Goal: Feedback & Contribution: Contribute content

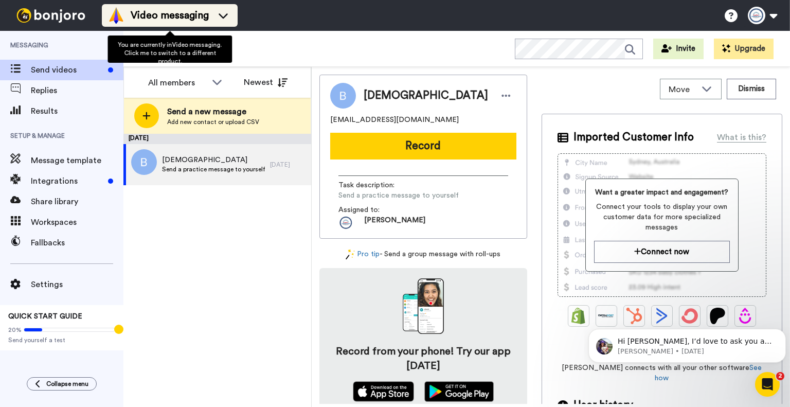
click at [194, 8] on div "Video messaging" at bounding box center [169, 15] width 123 height 16
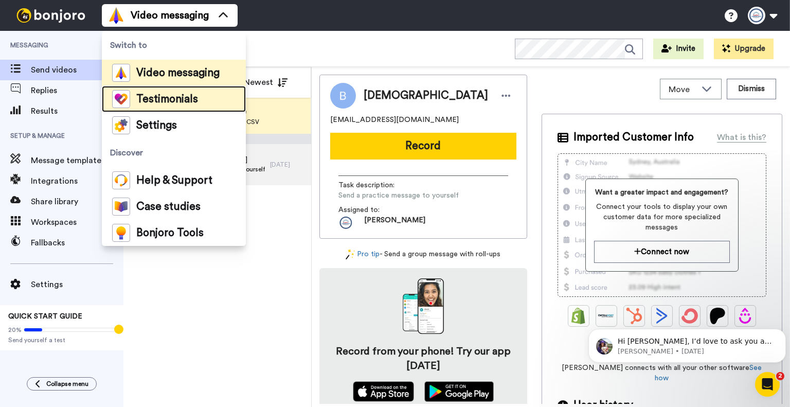
click at [190, 88] on li "Testimonials" at bounding box center [174, 99] width 144 height 26
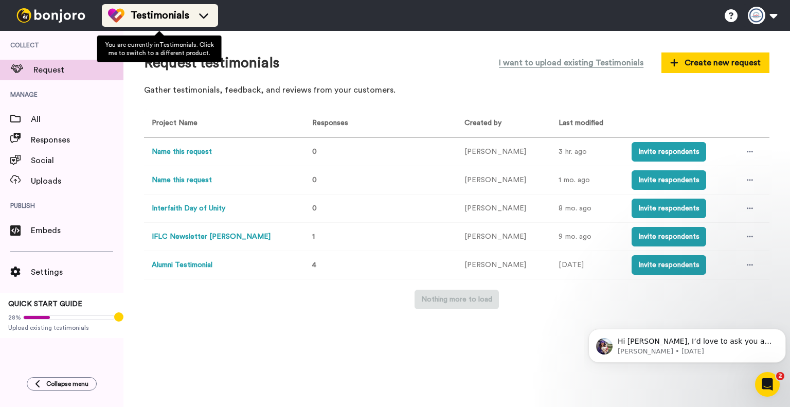
click at [174, 9] on span "Testimonials" at bounding box center [160, 15] width 59 height 14
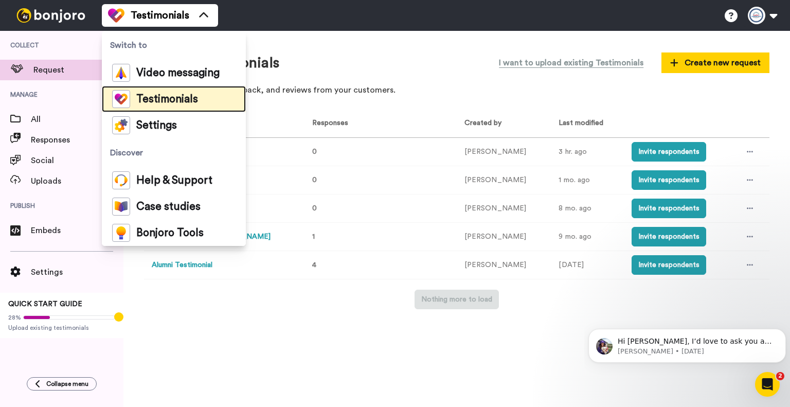
click at [170, 94] on span "Testimonials" at bounding box center [167, 99] width 62 height 10
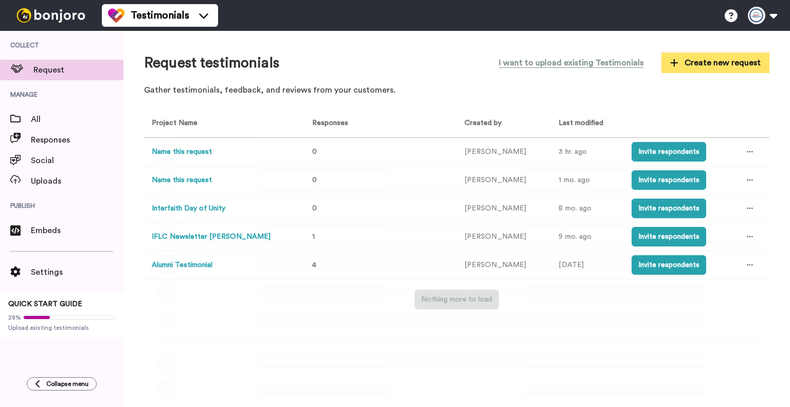
click at [708, 63] on span "Create new request" at bounding box center [715, 63] width 91 height 12
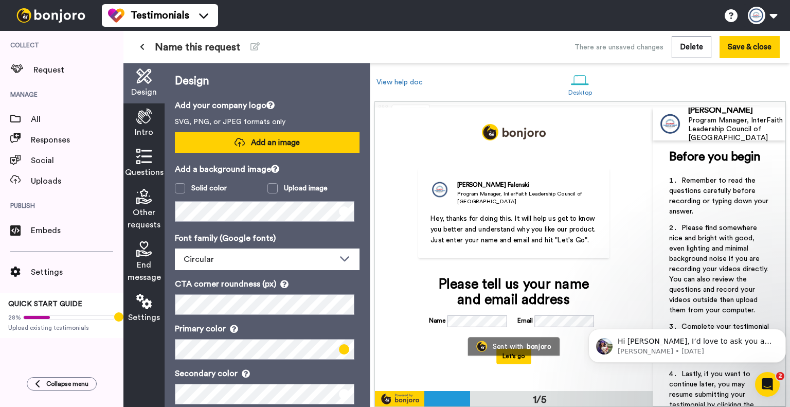
click at [308, 139] on button "Add an image" at bounding box center [267, 142] width 185 height 21
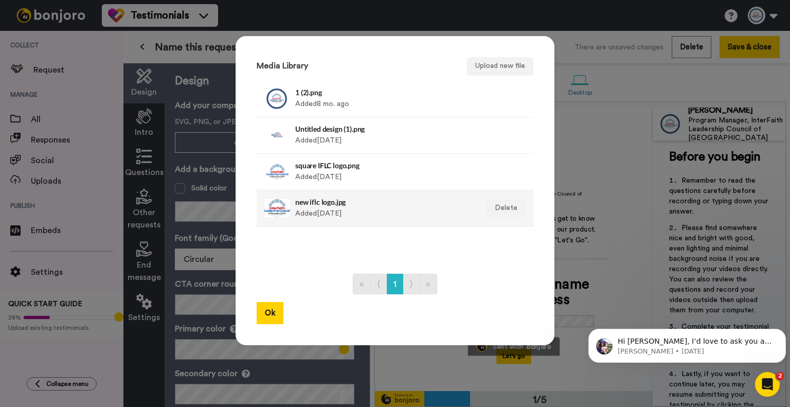
click at [323, 208] on div "new iflc logo.jpg Added 1 yr. ago" at bounding box center [384, 209] width 178 height 26
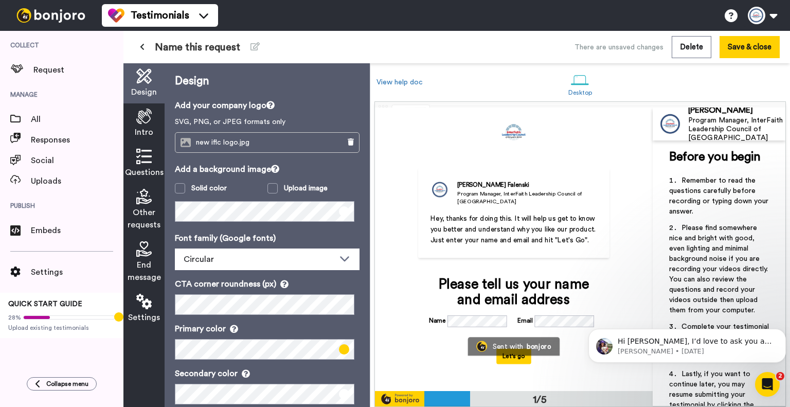
click at [142, 122] on icon at bounding box center [143, 116] width 15 height 15
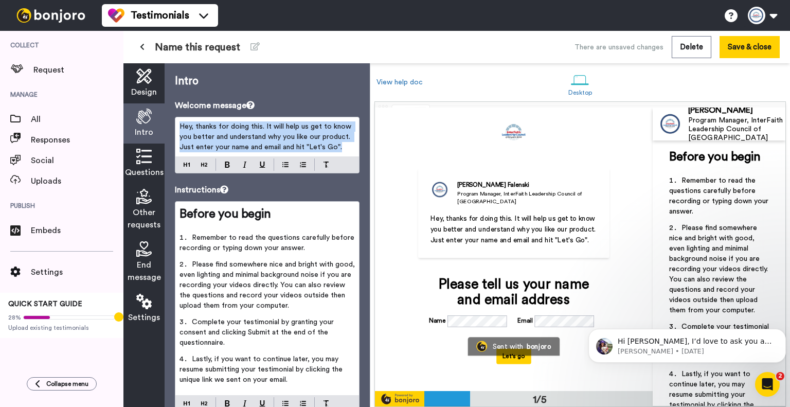
drag, startPoint x: 346, startPoint y: 148, endPoint x: 181, endPoint y: 128, distance: 166.8
click at [181, 128] on p "Hey, thanks for doing this. It will help us get to know you better and understa…" at bounding box center [267, 136] width 175 height 31
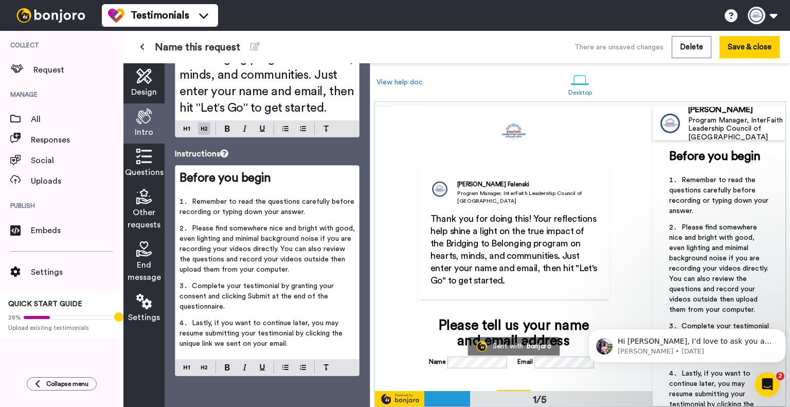
scroll to position [136, 0]
click at [156, 74] on div "Design" at bounding box center [143, 83] width 41 height 40
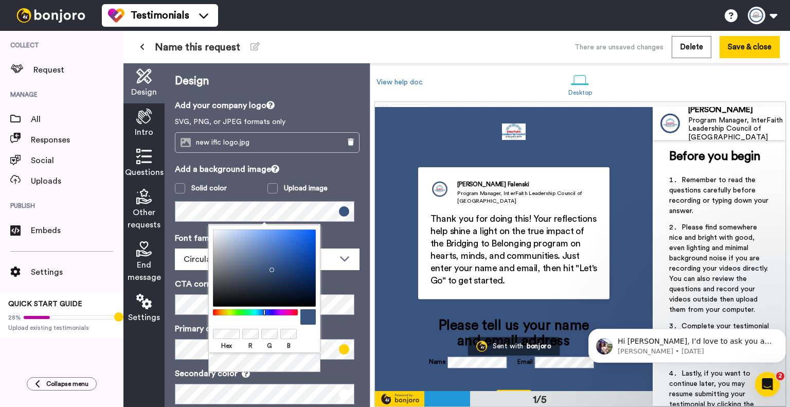
click at [210, 301] on div "Hex R G B" at bounding box center [264, 289] width 112 height 128
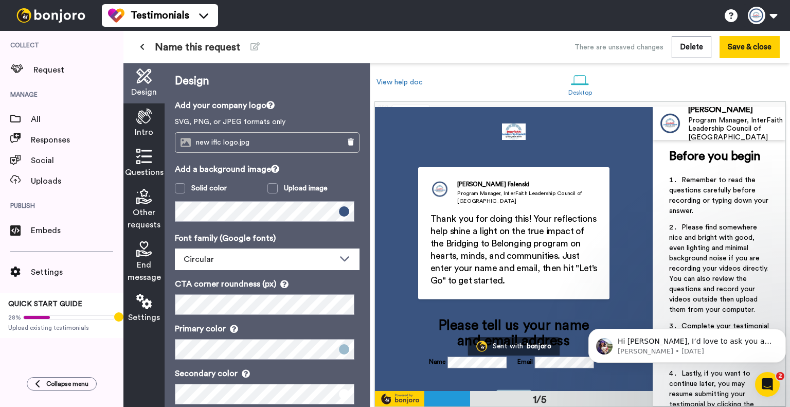
click at [343, 324] on p "Primary color" at bounding box center [267, 329] width 185 height 12
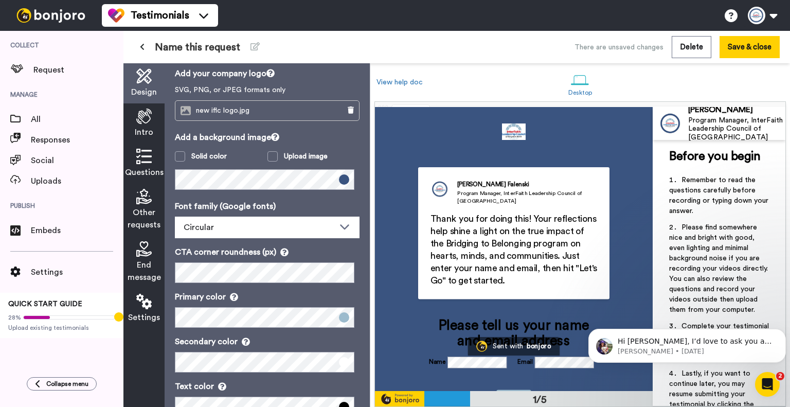
scroll to position [62, 0]
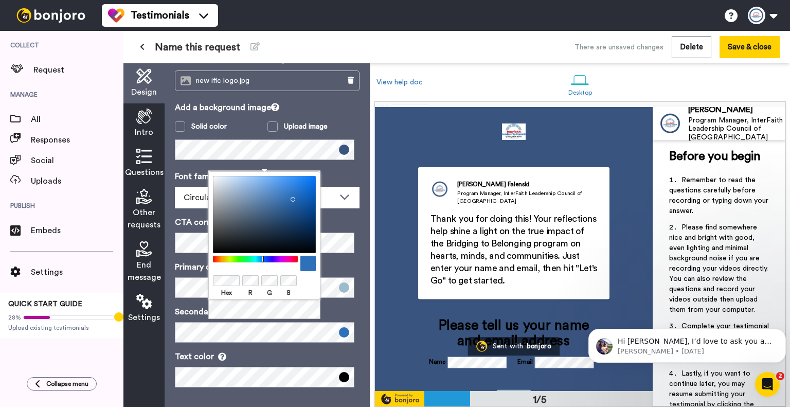
click at [298, 351] on p "Text color" at bounding box center [267, 356] width 185 height 12
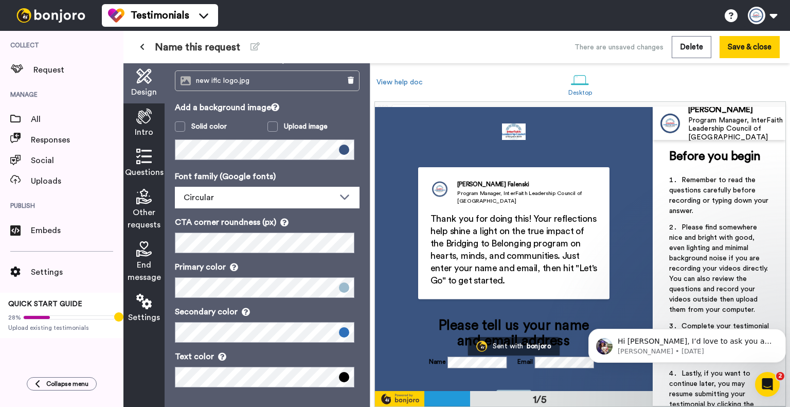
click at [152, 119] on div "Intro" at bounding box center [143, 123] width 41 height 40
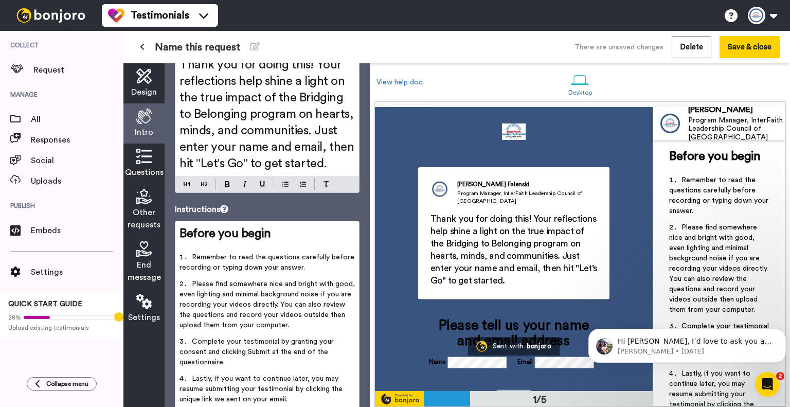
scroll to position [136, 0]
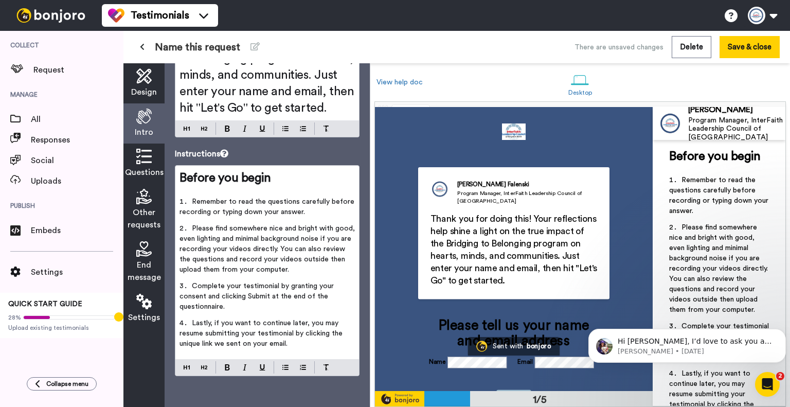
click at [155, 166] on span "Questions" at bounding box center [144, 172] width 39 height 12
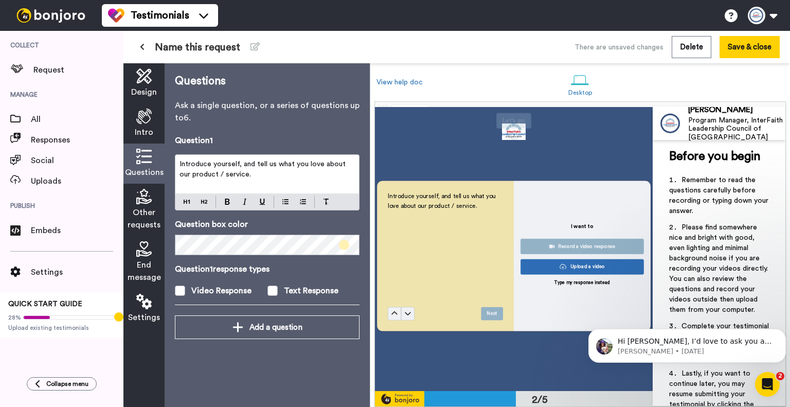
scroll to position [279, 0]
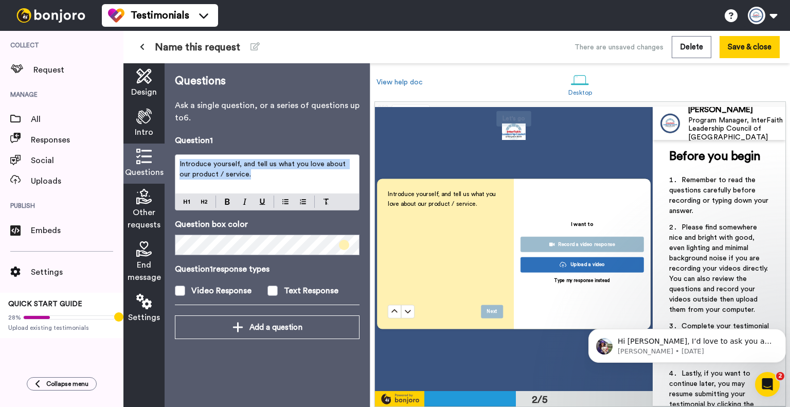
drag, startPoint x: 248, startPoint y: 174, endPoint x: 178, endPoint y: 162, distance: 71.6
click at [178, 162] on div "Introduce yourself, and tell us what you love about our product / service." at bounding box center [267, 174] width 184 height 39
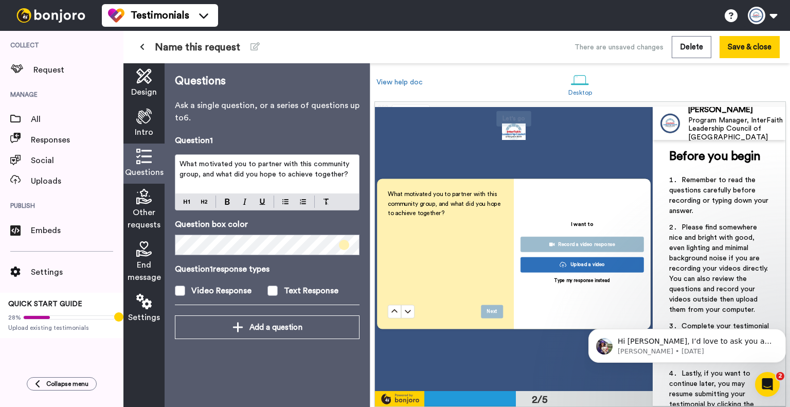
click at [202, 195] on div at bounding box center [267, 201] width 184 height 16
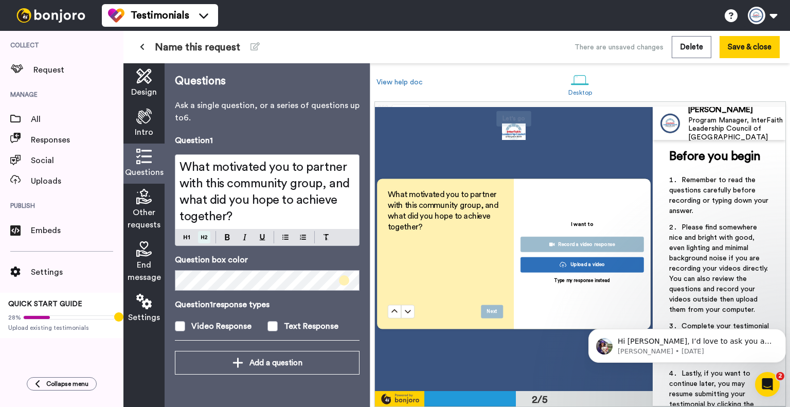
click at [202, 205] on div "What motivated you to partner with this community group, and what did you hope …" at bounding box center [267, 200] width 185 height 92
click at [225, 181] on span "What motivated you to partner with this community group, and what did you hope …" at bounding box center [266, 192] width 173 height 62
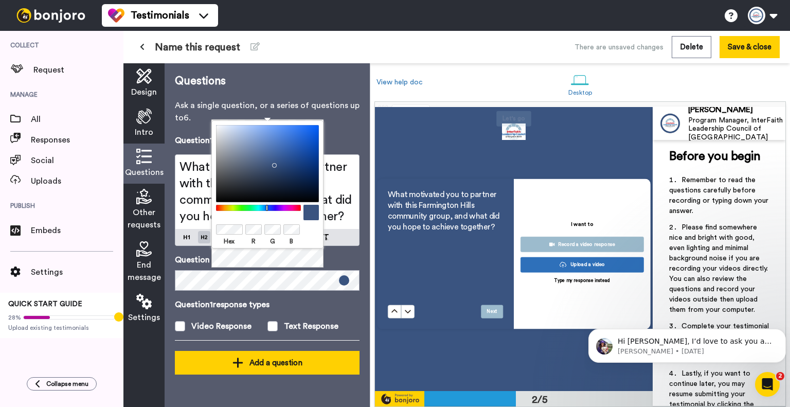
click at [263, 358] on div "Add a question" at bounding box center [267, 363] width 168 height 12
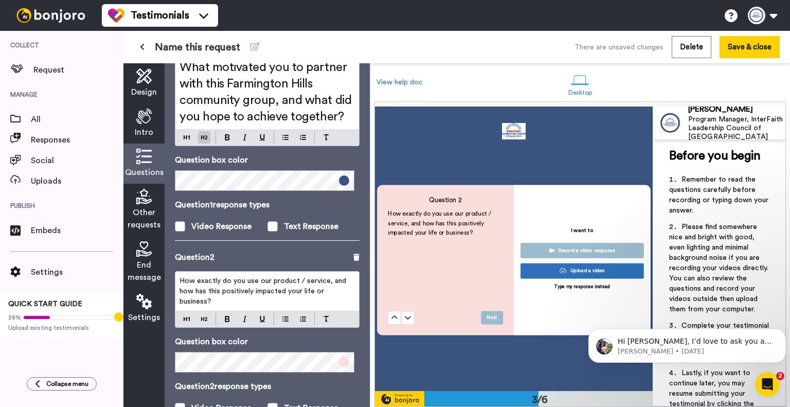
scroll to position [117, 0]
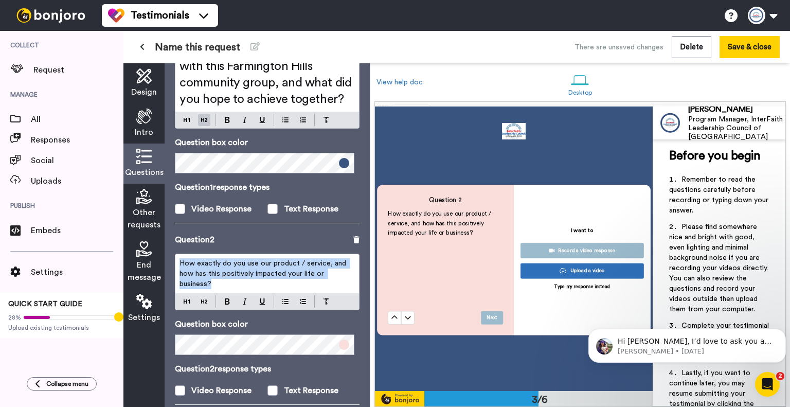
drag, startPoint x: 216, startPoint y: 286, endPoint x: 180, endPoint y: 262, distance: 43.2
click at [180, 262] on p "How exactly do you use our product / service, and how has this positively impac…" at bounding box center [267, 273] width 175 height 31
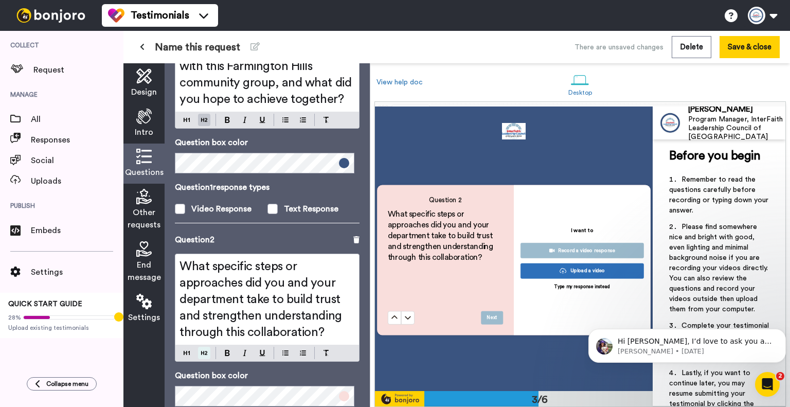
click at [202, 300] on div "What specific steps or approaches did you and your department take to build tru…" at bounding box center [267, 308] width 185 height 108
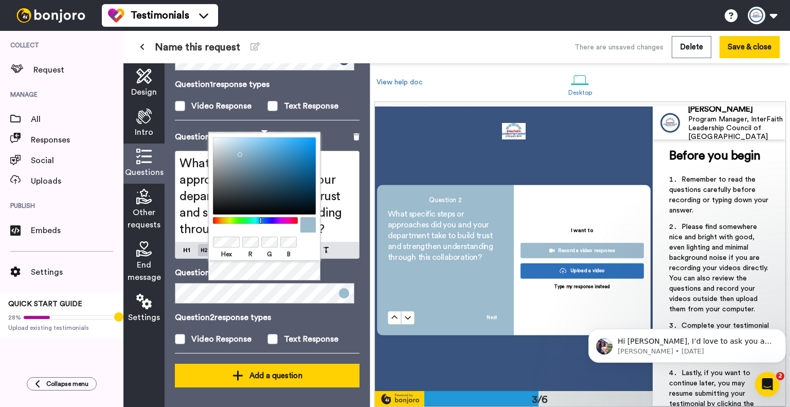
click at [227, 369] on div "Add a question" at bounding box center [267, 375] width 168 height 12
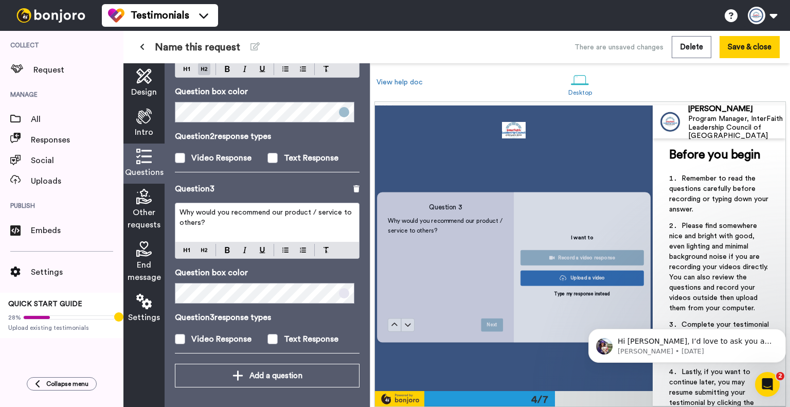
scroll to position [839, 0]
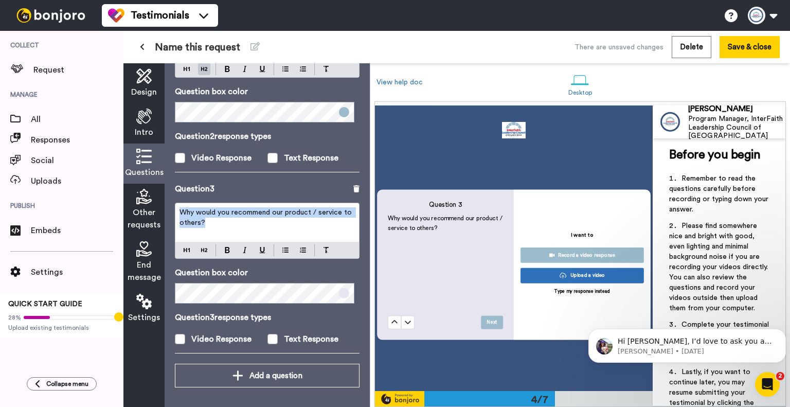
drag, startPoint x: 189, startPoint y: 225, endPoint x: 178, endPoint y: 212, distance: 17.1
click at [178, 212] on div "Why would you recommend our product / service to others?" at bounding box center [267, 222] width 184 height 39
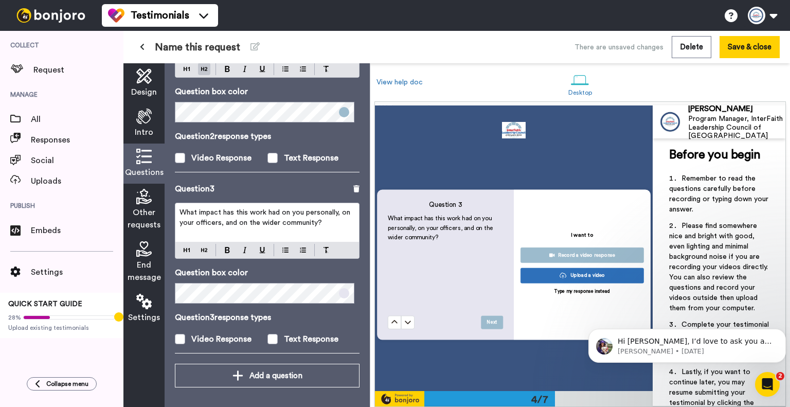
click at [201, 256] on div at bounding box center [267, 250] width 184 height 16
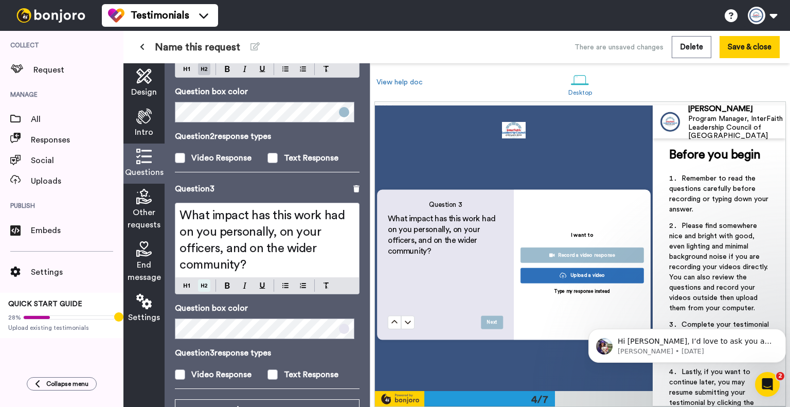
click at [203, 249] on div "What impact has this work had on you personally, on your officers, and on the w…" at bounding box center [267, 249] width 185 height 92
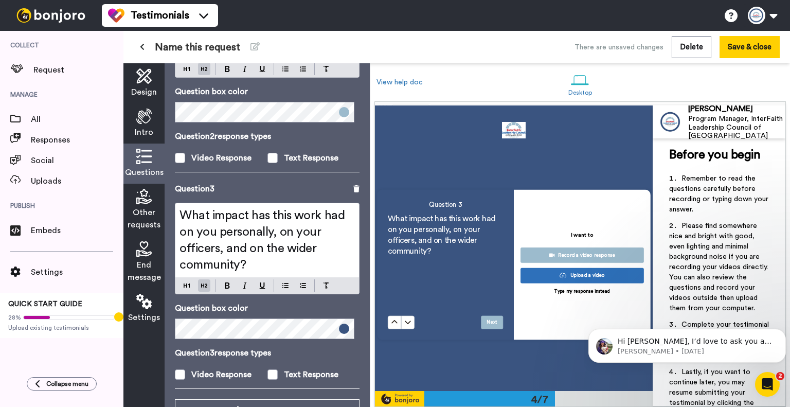
click at [262, 348] on p "Question 3 response types" at bounding box center [267, 353] width 185 height 12
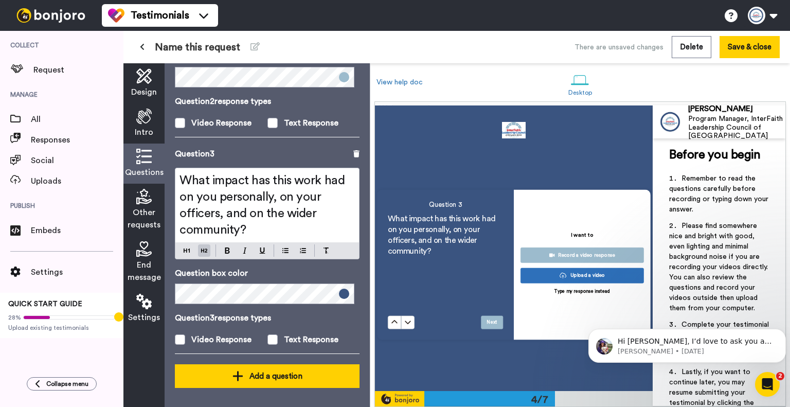
click at [286, 383] on button "Add a question" at bounding box center [267, 376] width 185 height 24
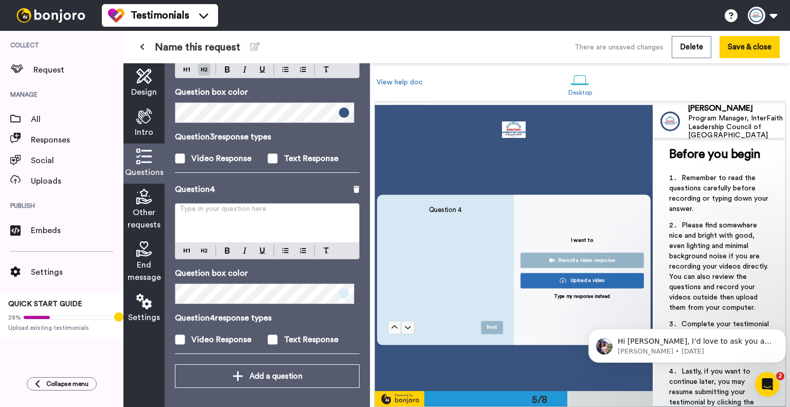
scroll to position [1121, 0]
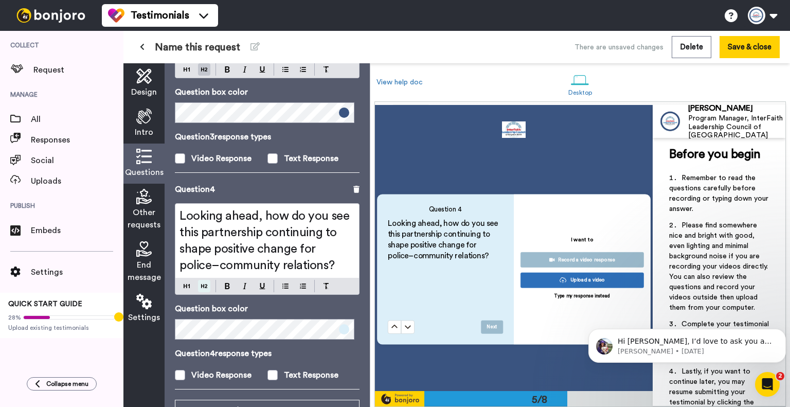
click at [202, 251] on div "Looking ahead, how do you see this partnership continuing to shape positive cha…" at bounding box center [267, 249] width 185 height 92
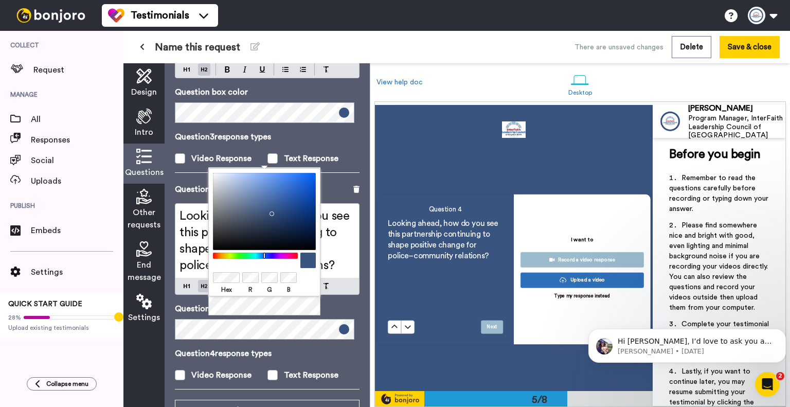
click at [362, 361] on div "Questions Ask a single question, or a series of questions up to 6 . Question 1 …" at bounding box center [267, 235] width 205 height 344
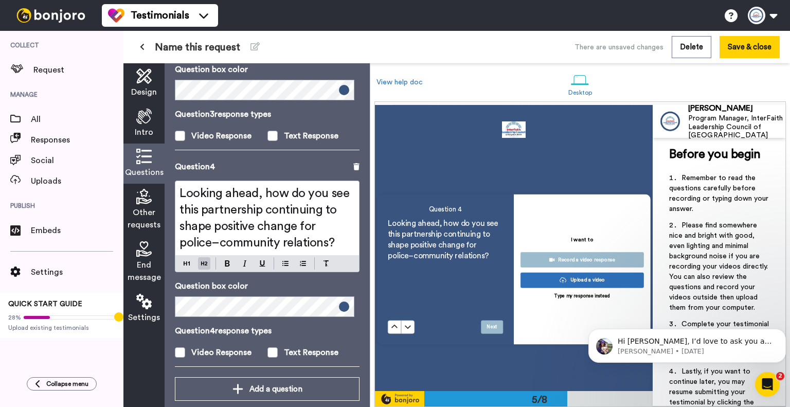
scroll to position [652, 0]
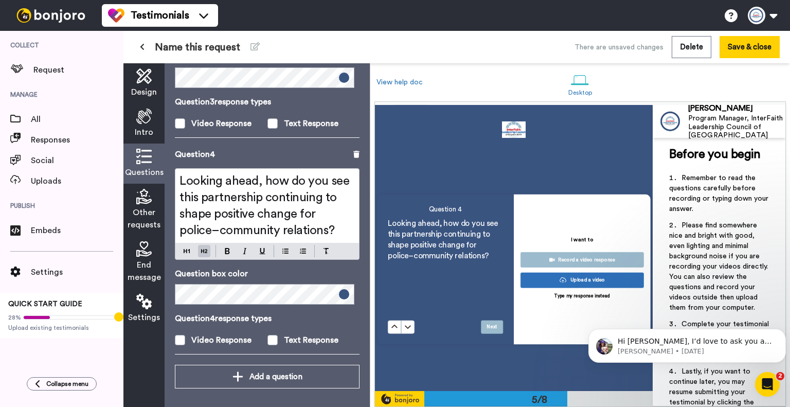
click at [146, 203] on icon at bounding box center [143, 196] width 15 height 15
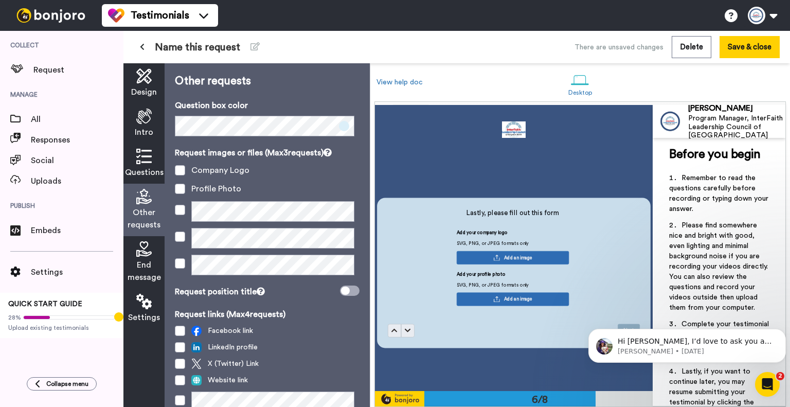
scroll to position [1404, 0]
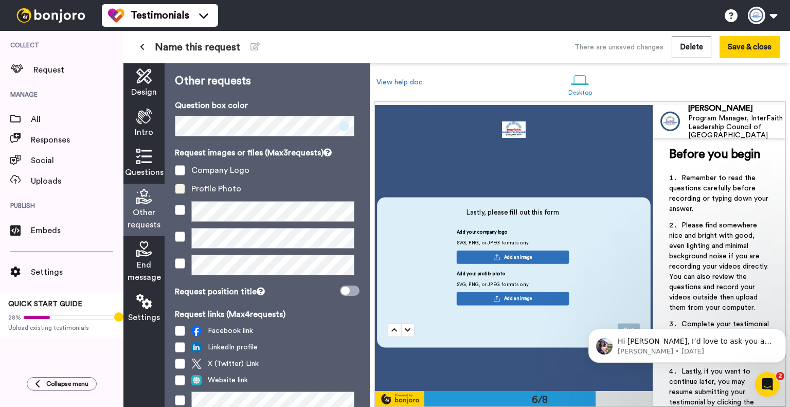
click at [176, 187] on span at bounding box center [180, 189] width 10 height 10
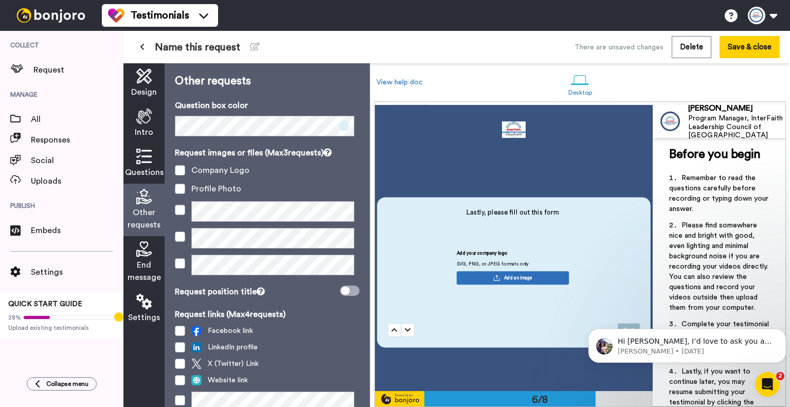
click at [149, 258] on div "End message" at bounding box center [143, 262] width 41 height 52
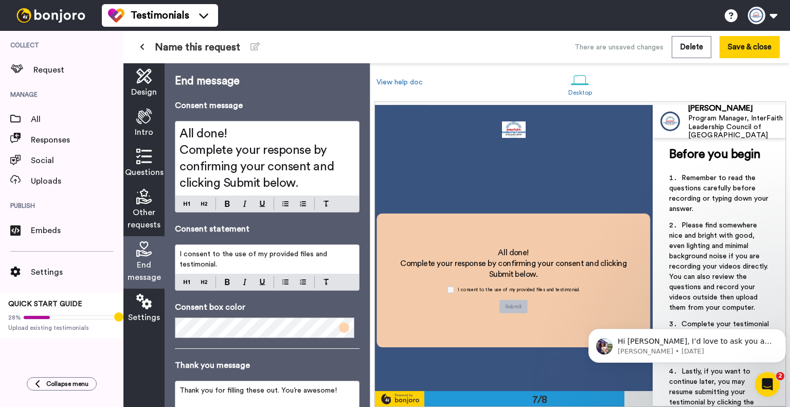
scroll to position [1683, 0]
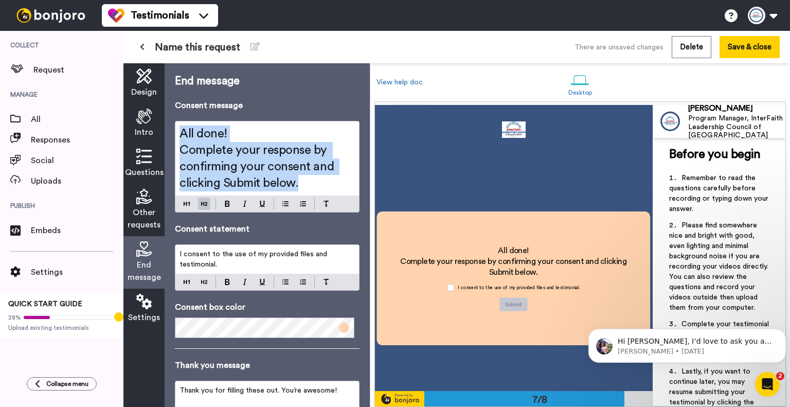
drag, startPoint x: 303, startPoint y: 188, endPoint x: 180, endPoint y: 136, distance: 133.0
click at [167, 136] on div "End message Consent message All done! Complete your response by confirming your…" at bounding box center [267, 235] width 205 height 344
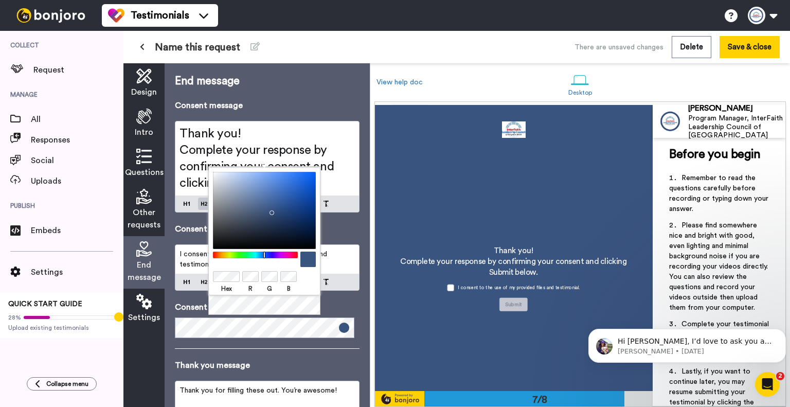
click at [326, 357] on div "End message Consent message Thank you! Complete your response by confirming you…" at bounding box center [267, 274] width 185 height 401
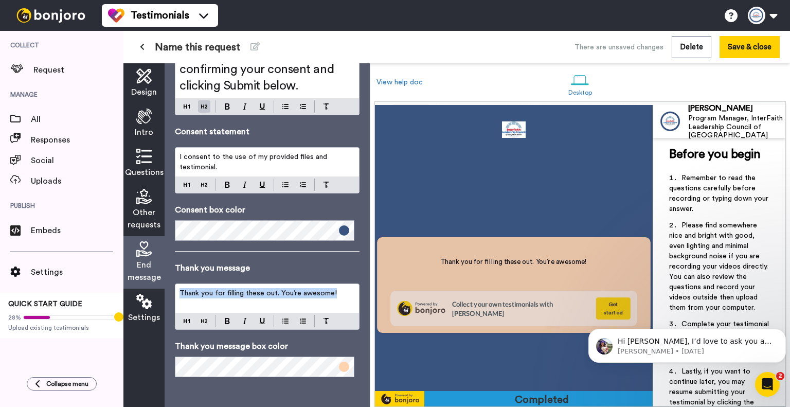
scroll to position [1964, 0]
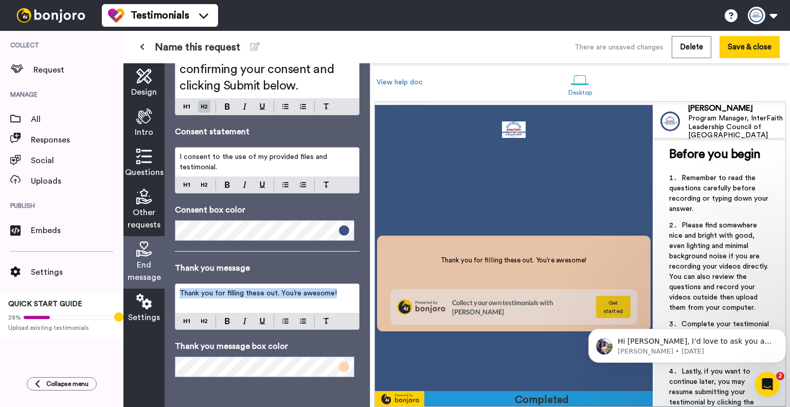
drag, startPoint x: 335, startPoint y: 294, endPoint x: 149, endPoint y: 298, distance: 185.8
click at [149, 298] on div "Design Intro Questions Other requests End message Settings End message Consent …" at bounding box center [246, 235] width 246 height 344
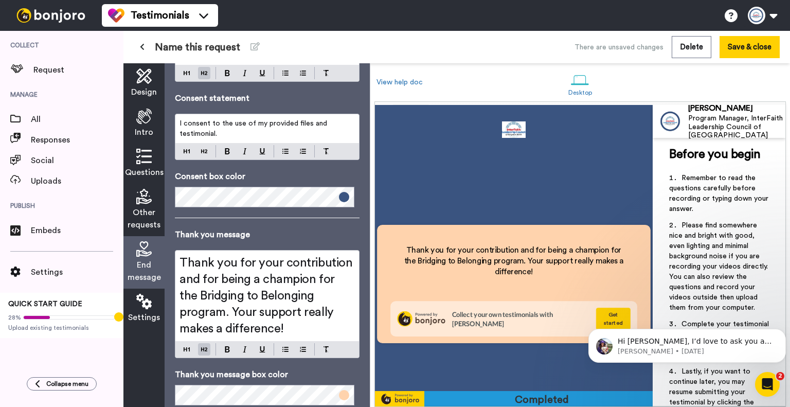
scroll to position [159, 0]
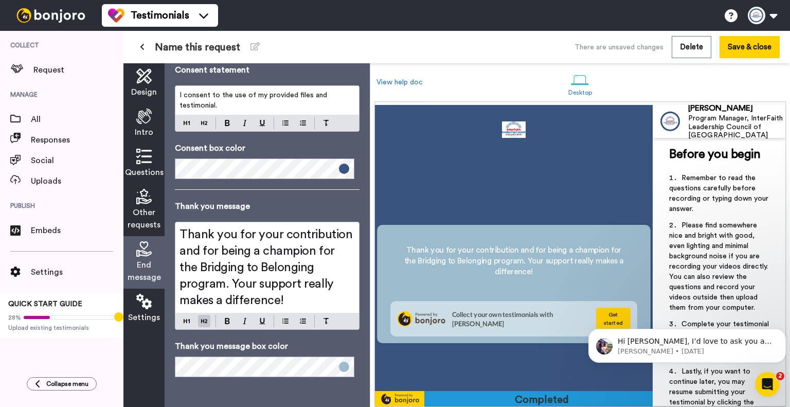
click at [333, 345] on p "Thank you message box color" at bounding box center [267, 346] width 185 height 12
click at [332, 340] on p "Thank you message box color" at bounding box center [267, 346] width 185 height 12
click at [218, 45] on span "Name this request" at bounding box center [197, 47] width 85 height 14
click at [251, 42] on icon at bounding box center [255, 46] width 9 height 8
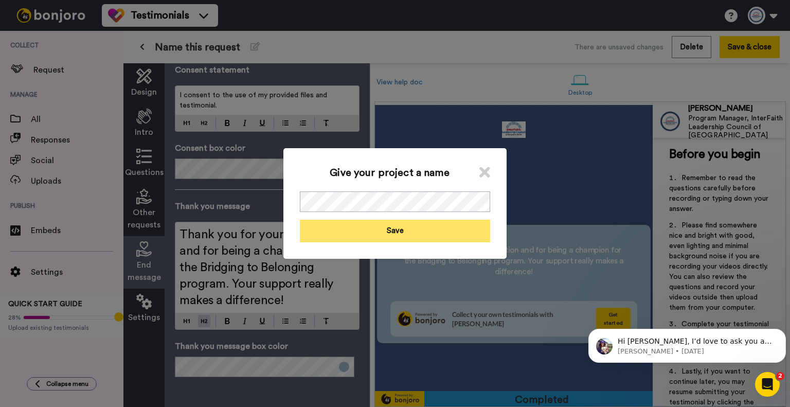
click at [364, 231] on button "Save" at bounding box center [395, 231] width 190 height 22
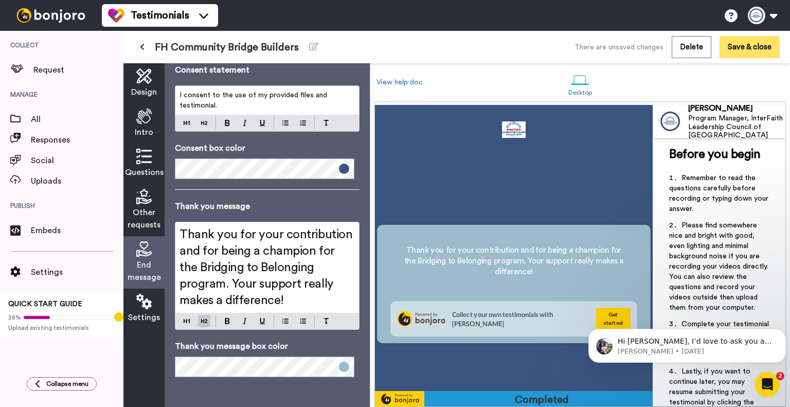
click at [734, 51] on button "Save & close" at bounding box center [750, 47] width 60 height 22
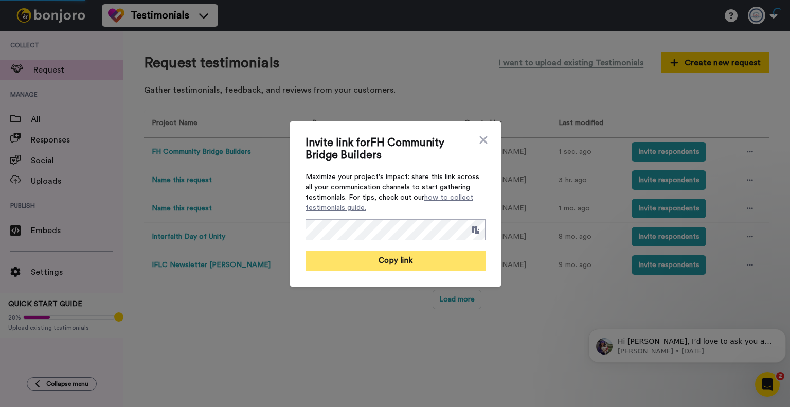
click at [423, 265] on button "Copy link" at bounding box center [396, 261] width 180 height 21
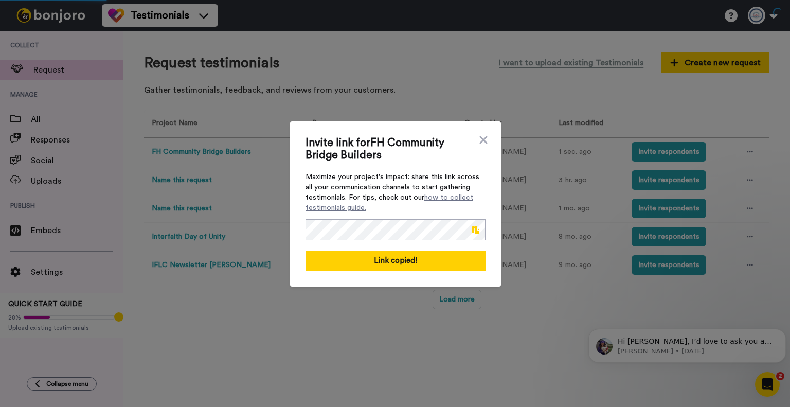
click at [541, 315] on div "Invite link for FH Community Bridge Builders Maximize your project's impact: sh…" at bounding box center [395, 203] width 790 height 407
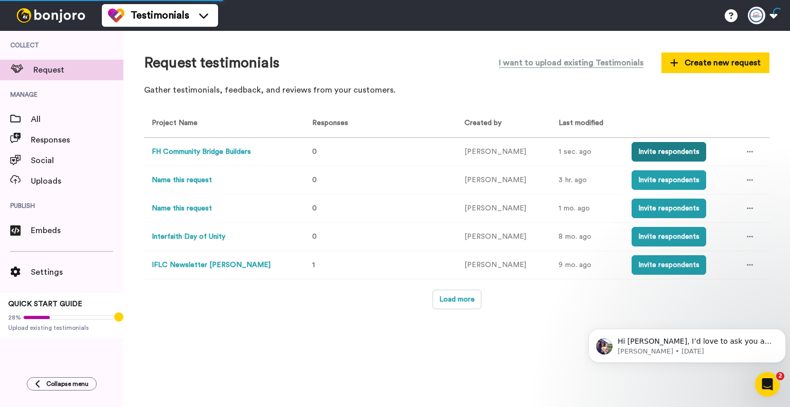
click at [650, 148] on button "Invite respondents" at bounding box center [669, 152] width 75 height 20
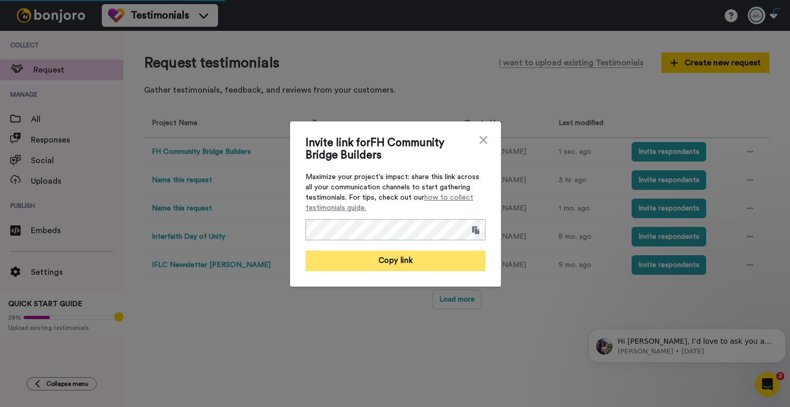
click at [405, 263] on button "Copy link" at bounding box center [396, 261] width 180 height 21
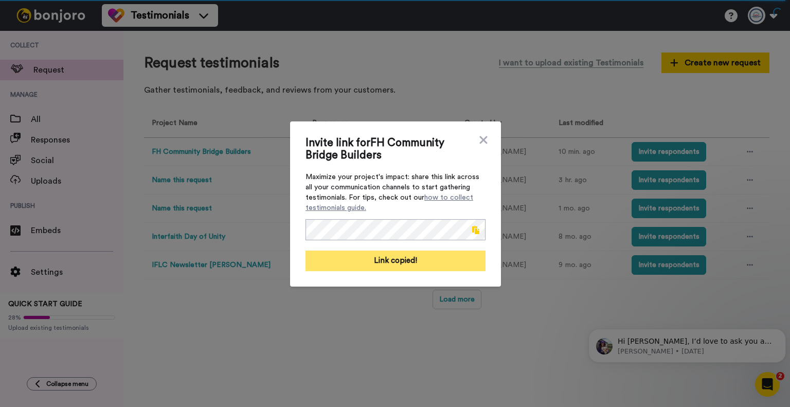
click at [368, 256] on button "Link copied!" at bounding box center [396, 261] width 180 height 21
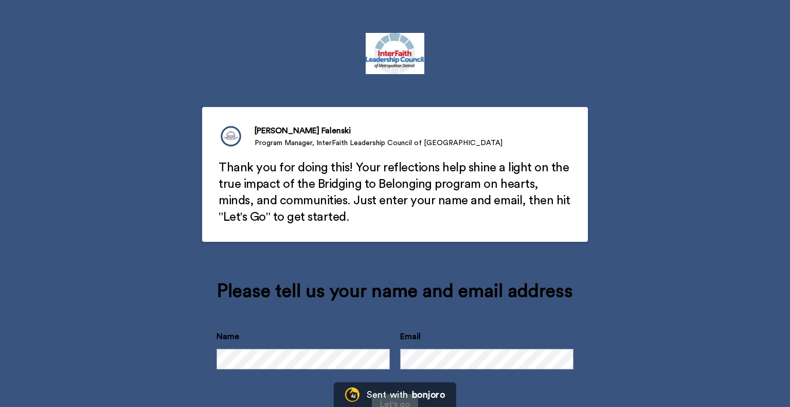
scroll to position [37, 0]
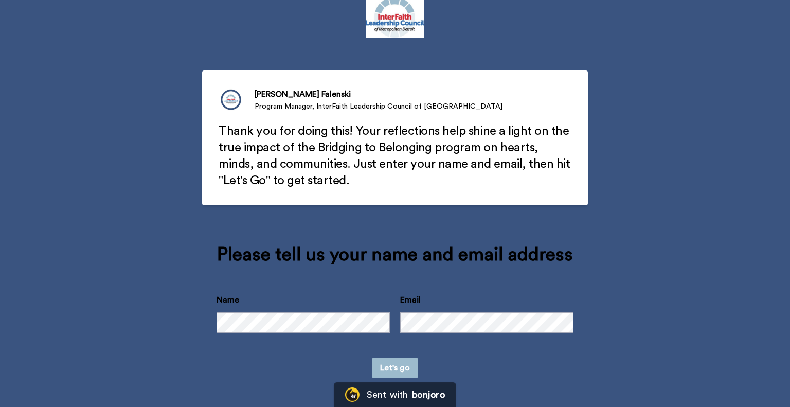
click at [401, 370] on button "Let's go" at bounding box center [395, 368] width 46 height 21
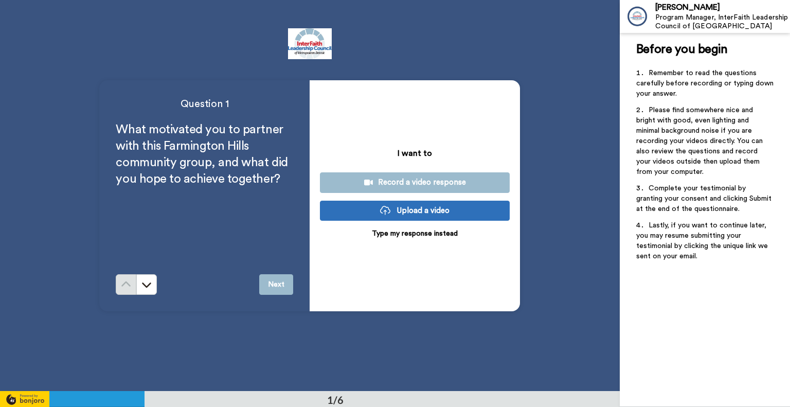
click at [411, 230] on p "Type my response instead" at bounding box center [415, 233] width 86 height 10
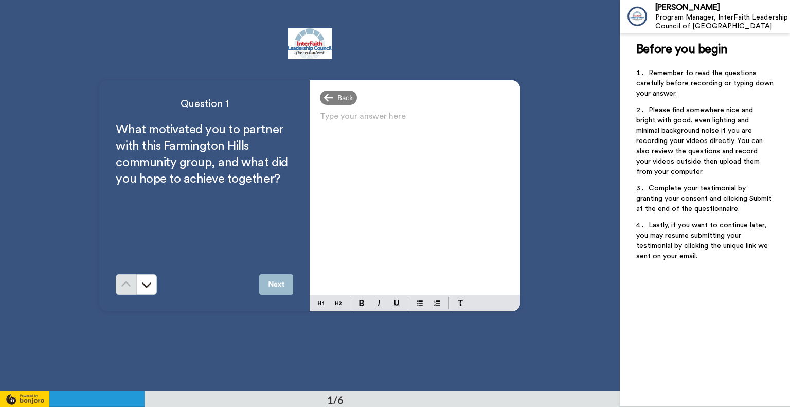
click at [365, 117] on p "Type your answer here ﻿" at bounding box center [415, 120] width 190 height 14
click at [264, 281] on button "Next" at bounding box center [276, 284] width 34 height 21
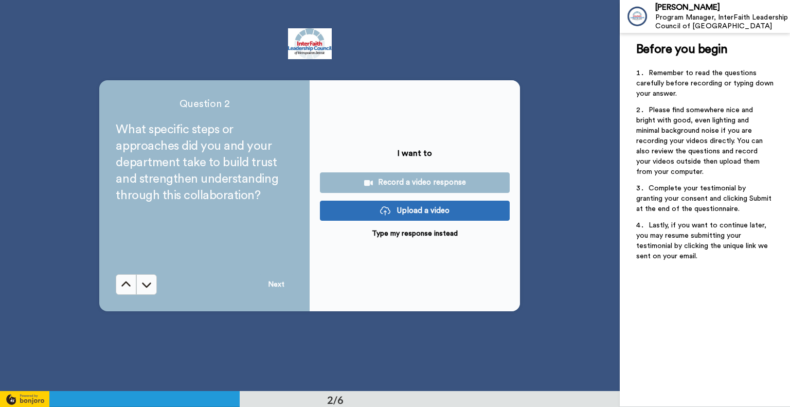
scroll to position [391, 0]
click at [394, 236] on p "Type my response instead" at bounding box center [415, 233] width 86 height 10
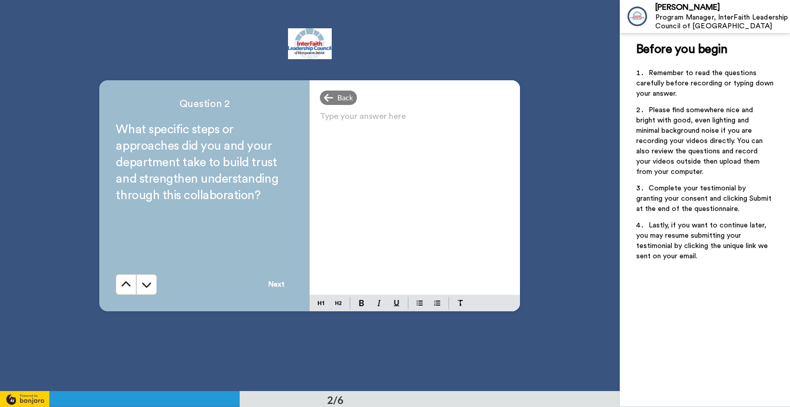
click at [347, 115] on p "Type your answer here ﻿" at bounding box center [415, 120] width 190 height 14
click at [273, 281] on button "Next" at bounding box center [276, 284] width 34 height 21
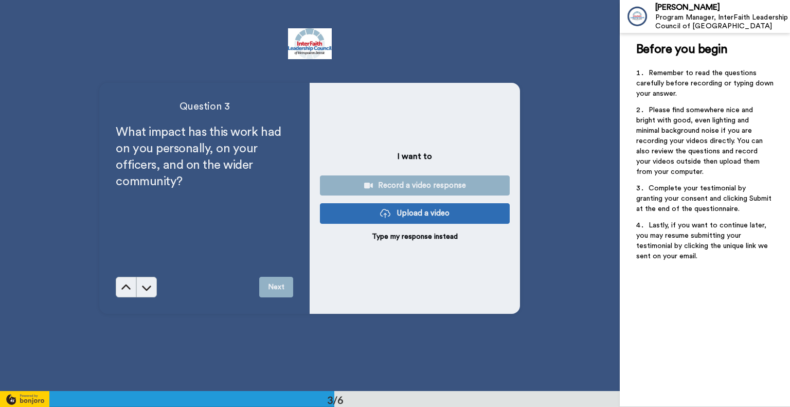
scroll to position [782, 0]
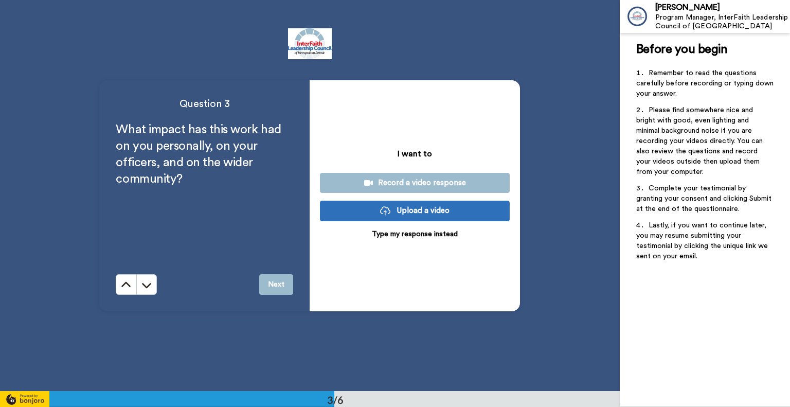
click at [405, 211] on button "Upload a video" at bounding box center [415, 211] width 190 height 20
click at [424, 232] on p "Type my response instead" at bounding box center [415, 234] width 86 height 10
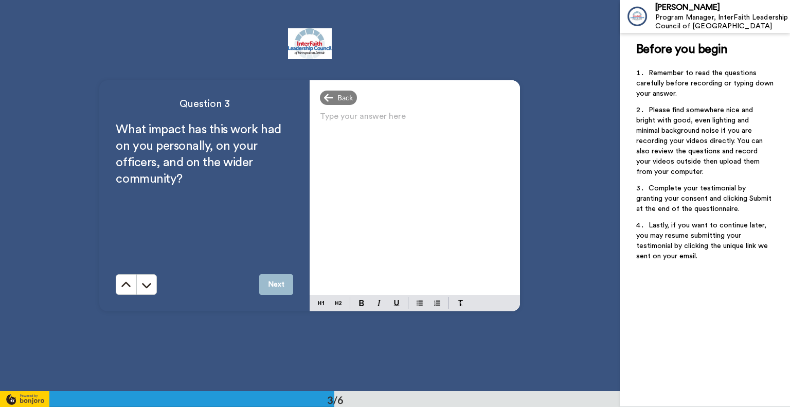
click at [361, 131] on div "Type your answer here ﻿" at bounding box center [415, 202] width 210 height 186
click at [360, 117] on p "Type your answer here ﻿" at bounding box center [415, 120] width 190 height 14
click at [278, 283] on button "Next" at bounding box center [276, 284] width 34 height 21
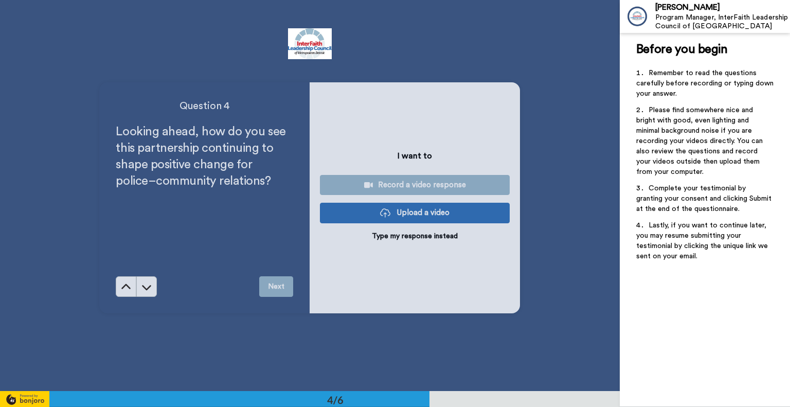
scroll to position [1174, 0]
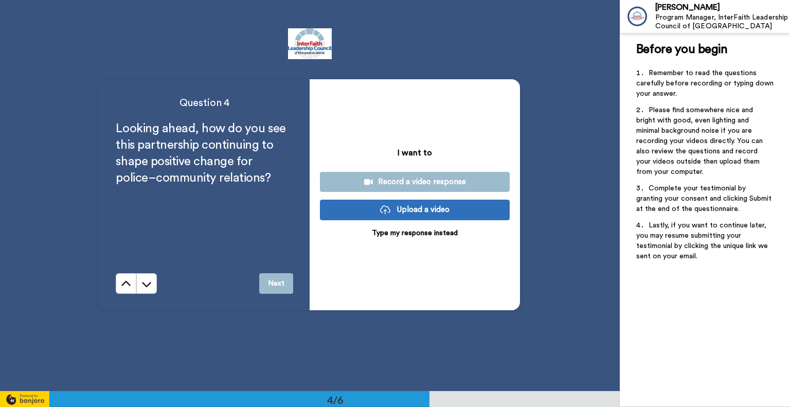
click at [379, 234] on p "Type my response instead" at bounding box center [415, 233] width 86 height 10
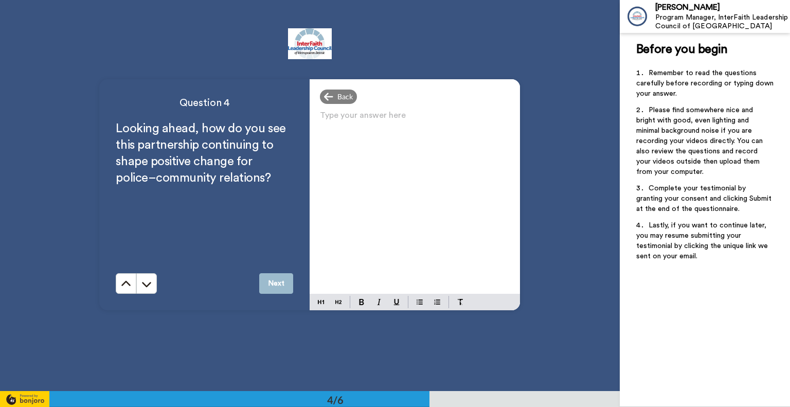
click at [360, 120] on p "Type your answer here ﻿" at bounding box center [415, 119] width 190 height 14
click at [272, 280] on button "Next" at bounding box center [276, 283] width 34 height 21
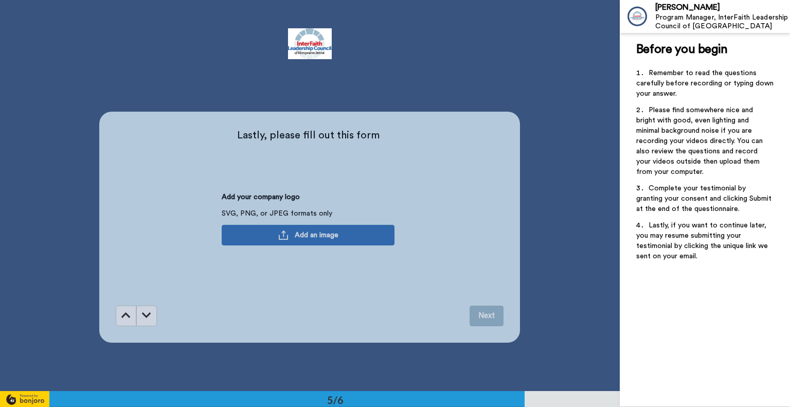
scroll to position [1565, 0]
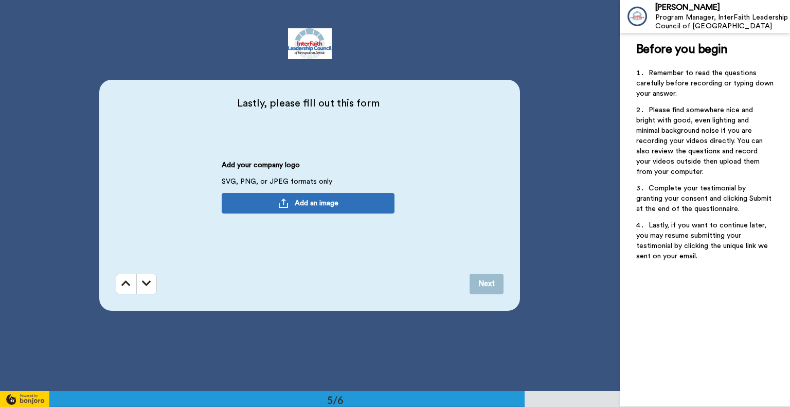
click at [499, 286] on button "Next" at bounding box center [487, 284] width 34 height 21
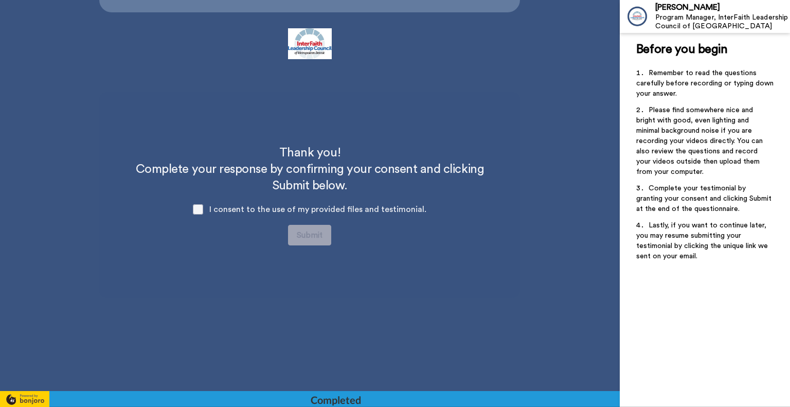
scroll to position [1864, 0]
click at [205, 209] on div "I consent to the use of my provided files and testimonial." at bounding box center [310, 208] width 250 height 31
click at [202, 209] on span at bounding box center [198, 209] width 10 height 10
click at [310, 239] on button "Submit" at bounding box center [309, 234] width 43 height 21
